Goal: Task Accomplishment & Management: Manage account settings

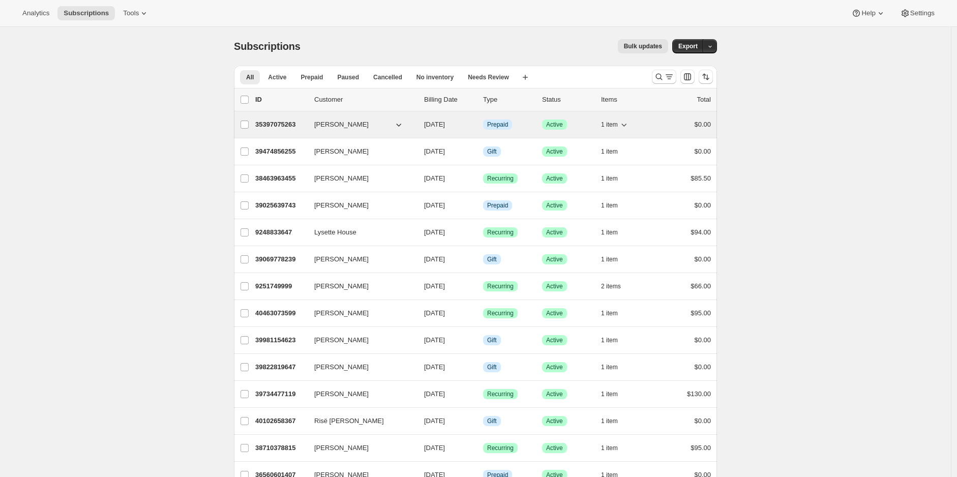
click at [625, 124] on icon "button" at bounding box center [624, 125] width 10 height 10
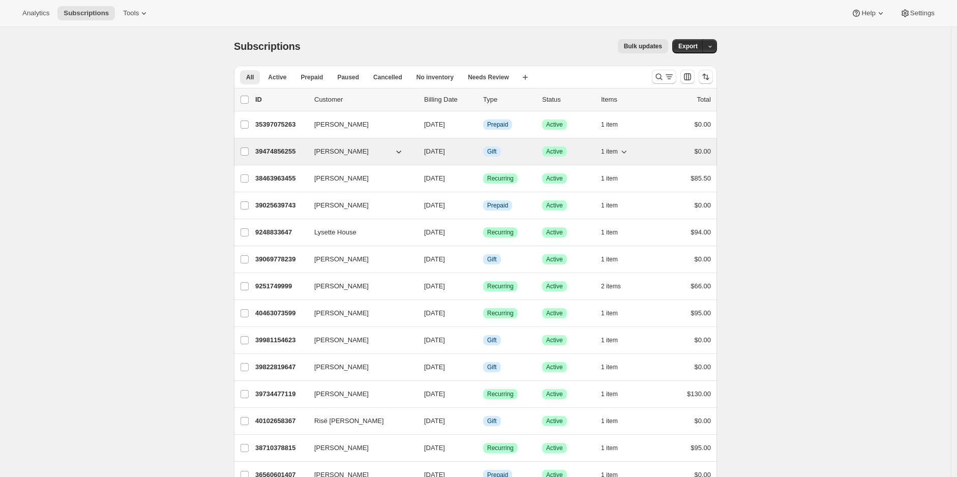
click at [624, 146] on icon "button" at bounding box center [624, 151] width 10 height 10
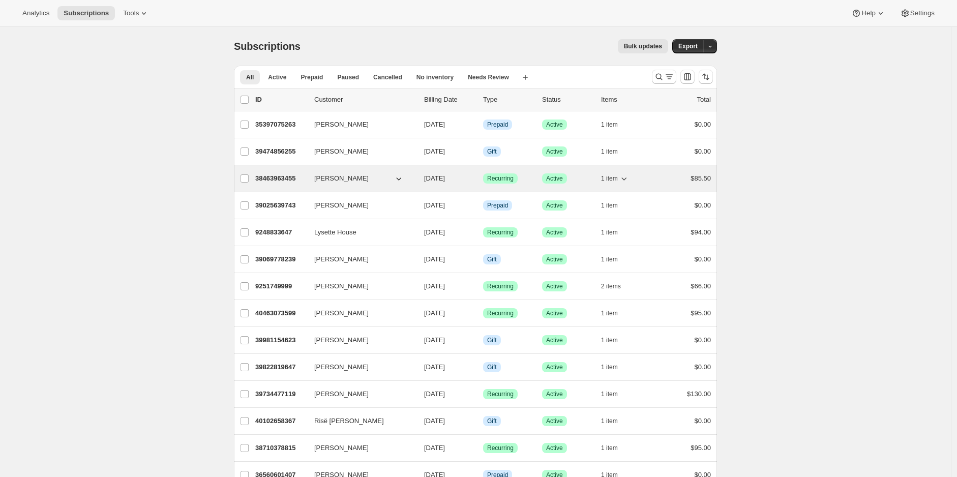
click at [622, 176] on button "1 item" at bounding box center [615, 178] width 28 height 14
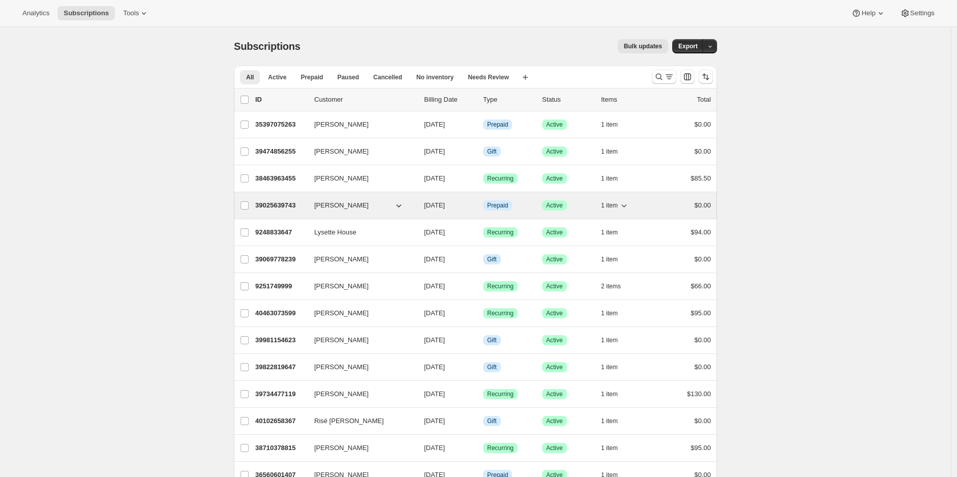
click at [625, 200] on icon "button" at bounding box center [624, 205] width 10 height 10
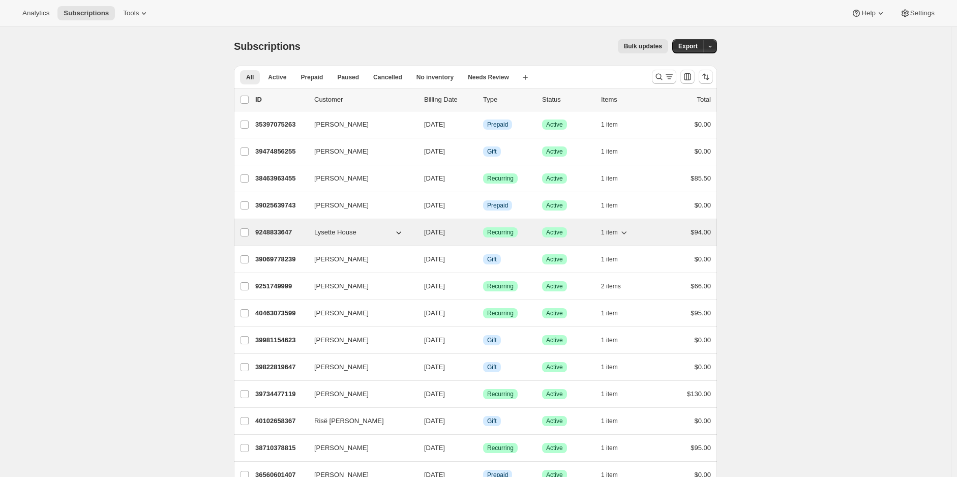
click at [614, 225] on button "1 item" at bounding box center [615, 232] width 28 height 14
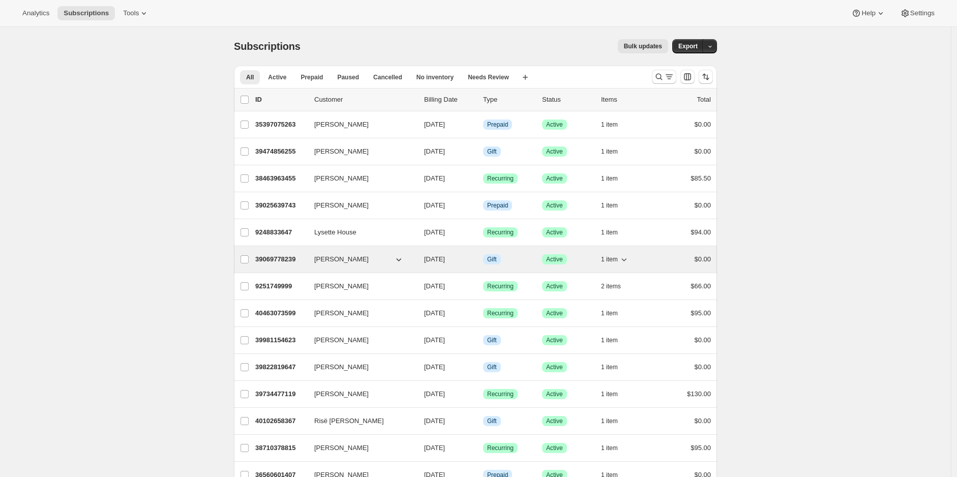
click at [616, 258] on span "1 item" at bounding box center [609, 259] width 17 height 8
